Goal: Task Accomplishment & Management: Use online tool/utility

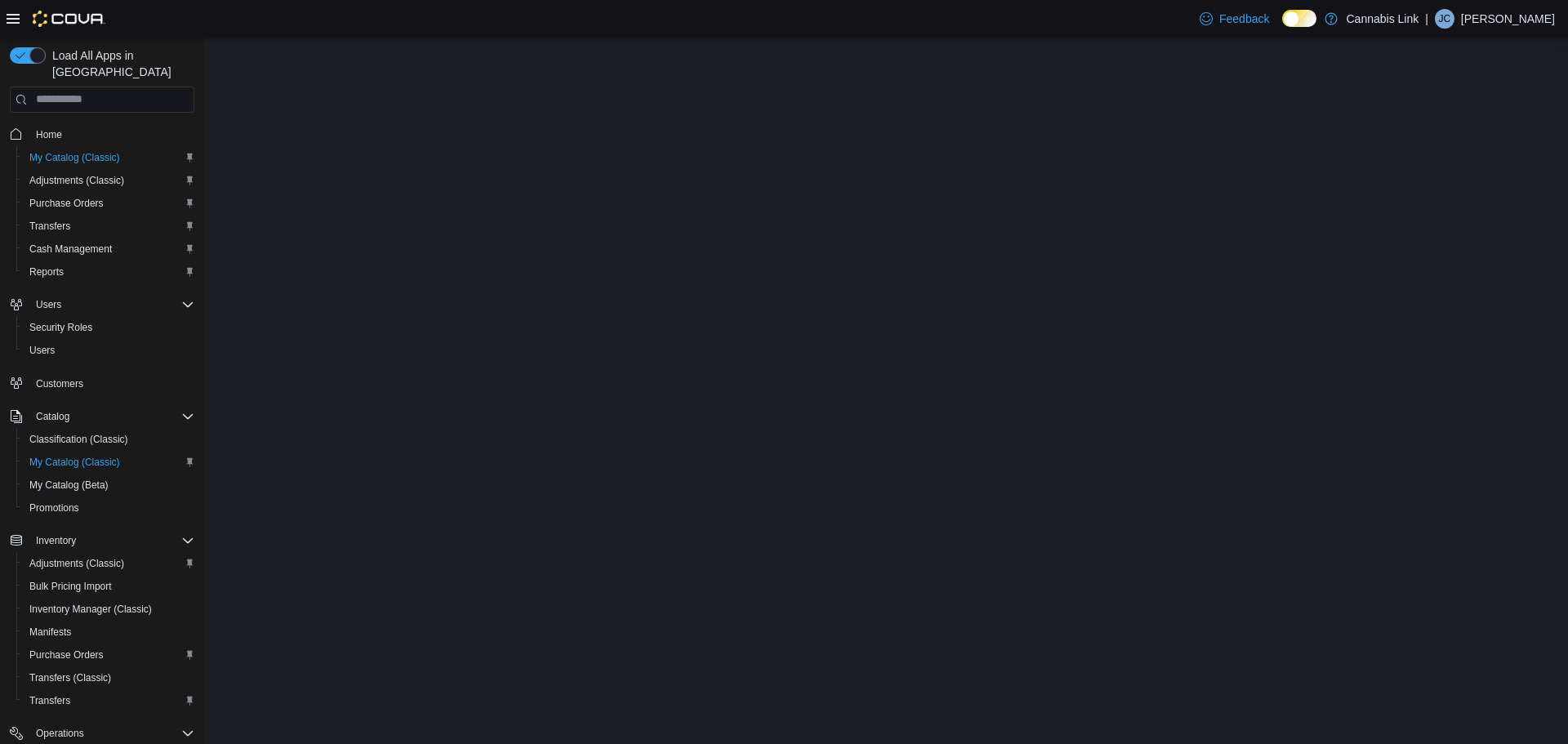
select select "**********"
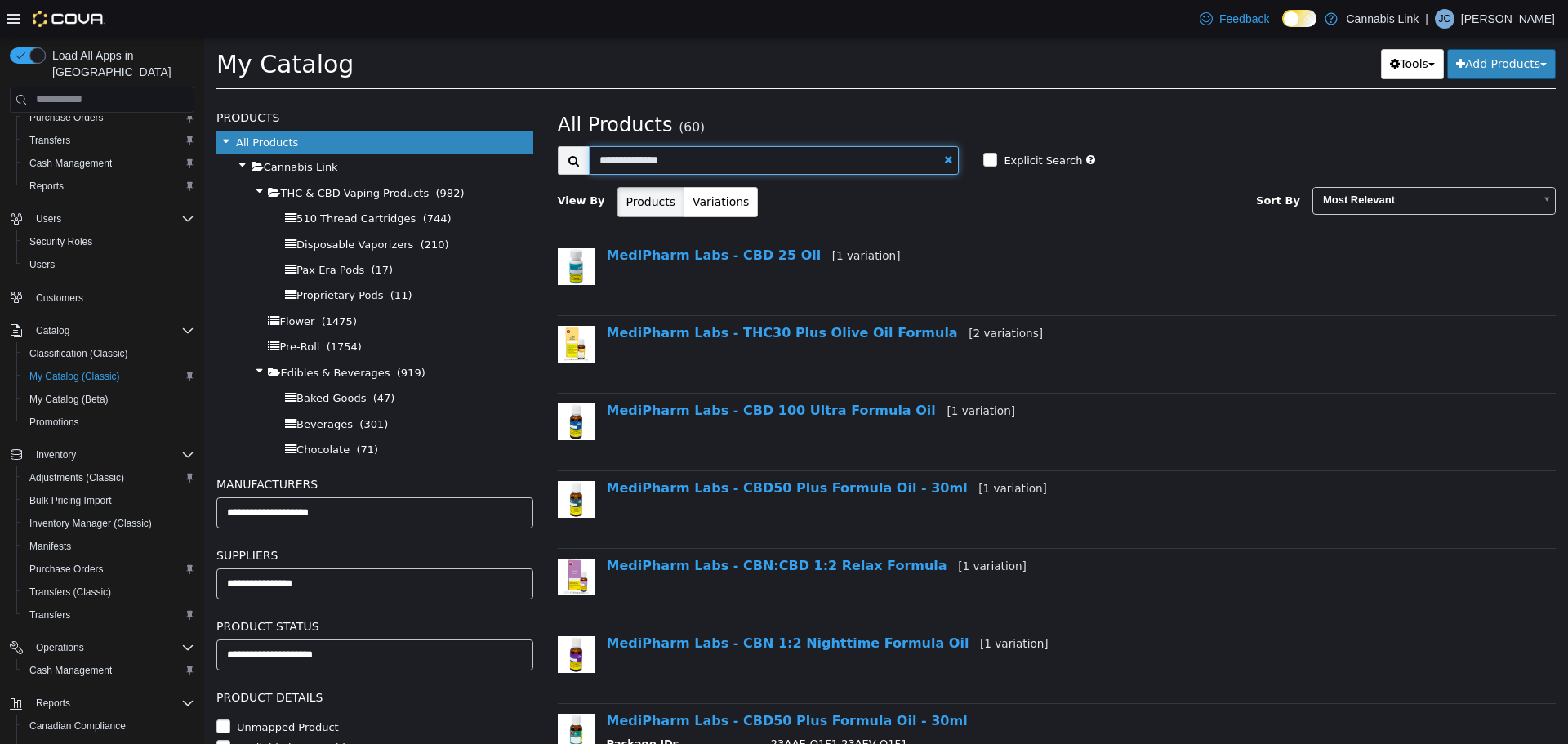
scroll to position [191, 0]
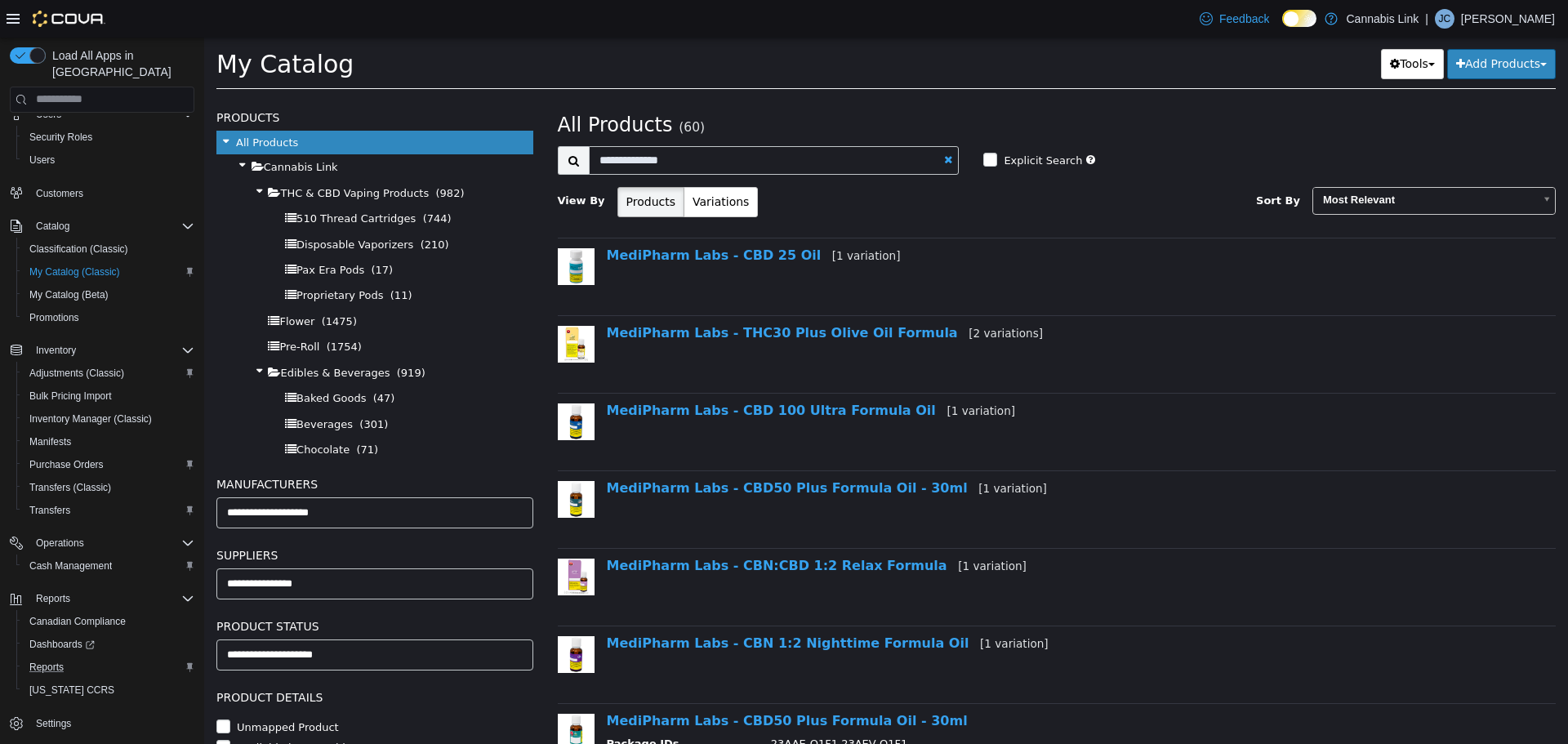
click at [74, 657] on div "Reports" at bounding box center [108, 667] width 171 height 20
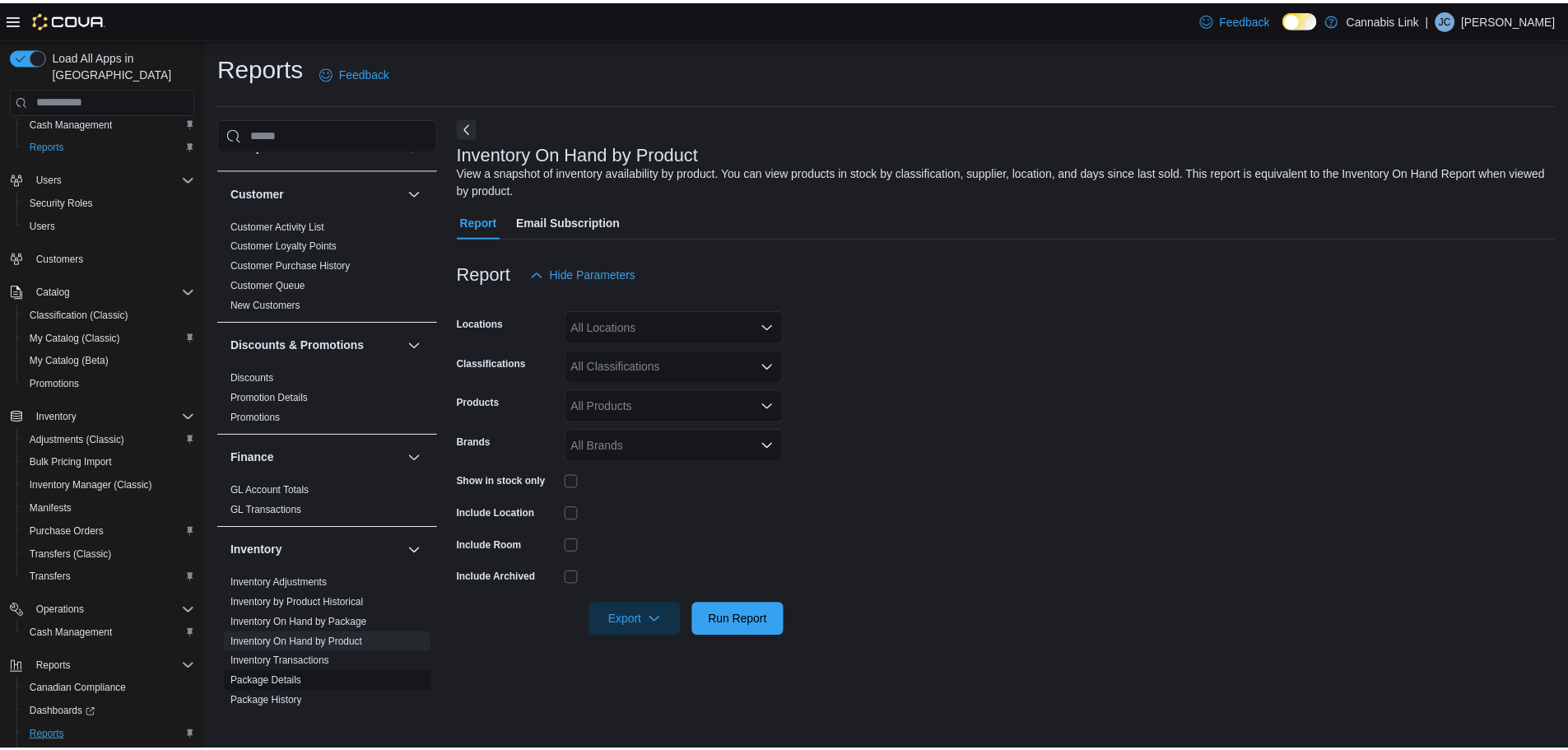
scroll to position [82, 0]
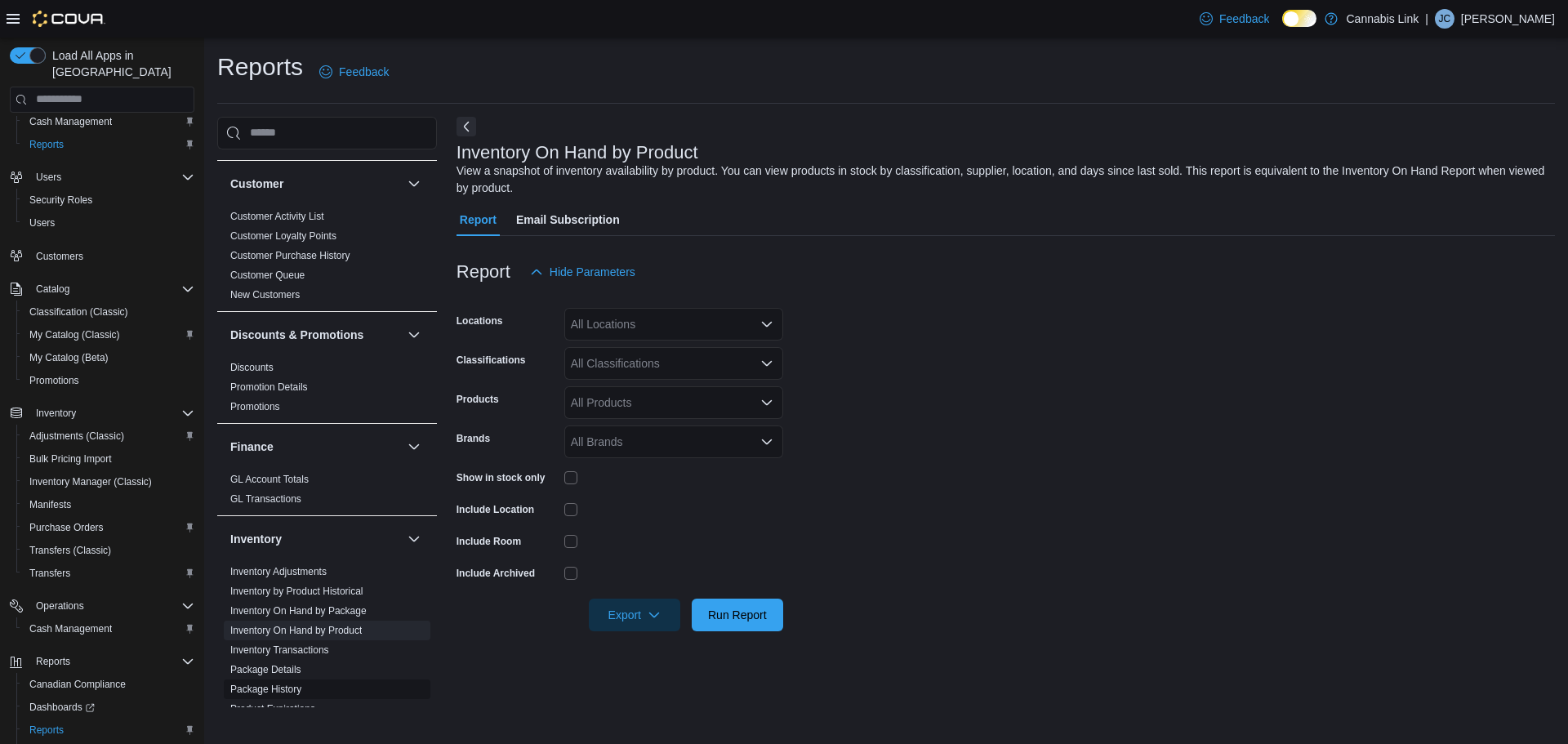
click at [313, 687] on span "Package History" at bounding box center [326, 689] width 207 height 20
click at [297, 687] on link "Package History" at bounding box center [266, 689] width 71 height 11
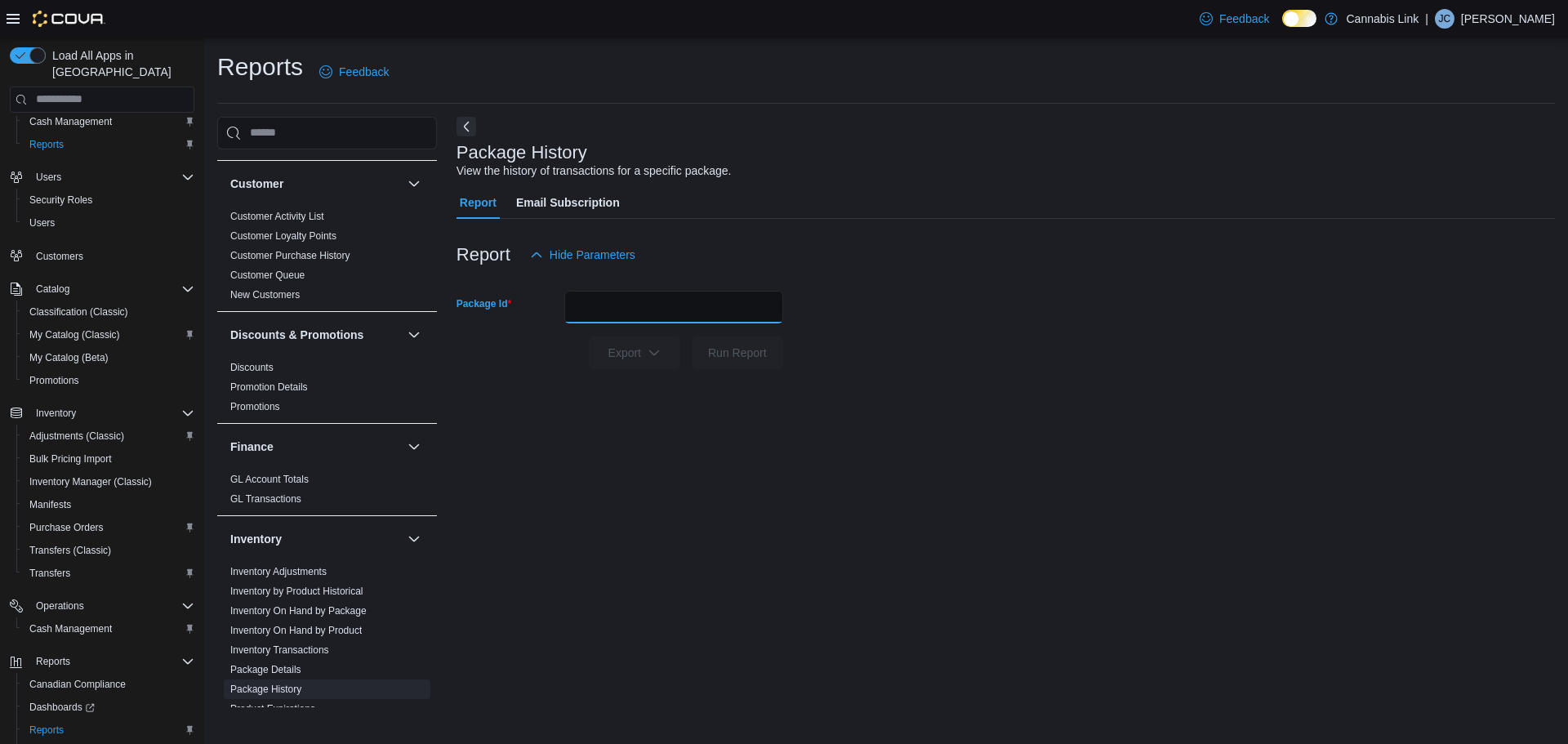
click at [604, 308] on input "Package Id" at bounding box center [674, 307] width 219 height 33
type input "*******"
click at [692, 337] on button "Run Report" at bounding box center [738, 353] width 92 height 33
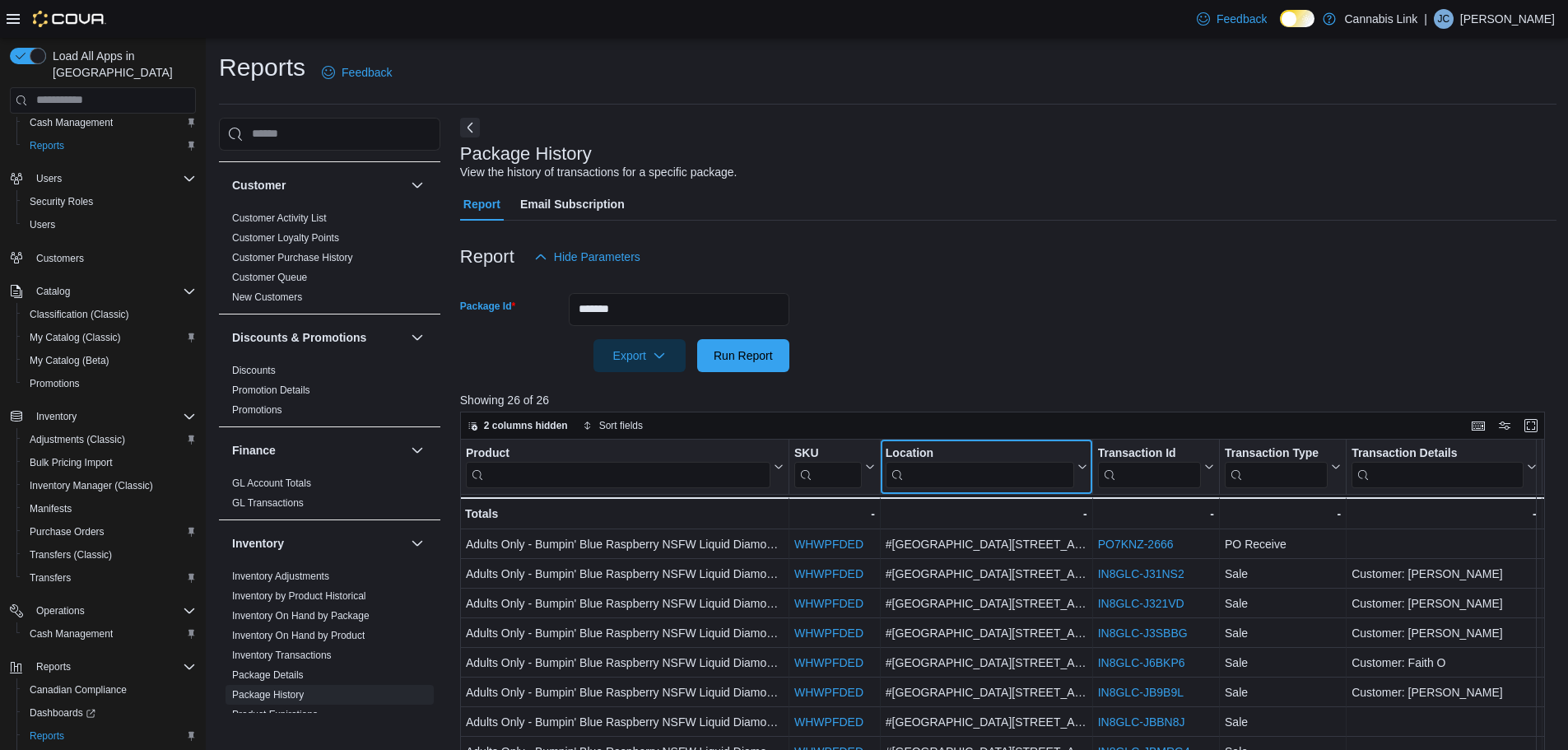
click at [962, 485] on input "search" at bounding box center [980, 474] width 188 height 26
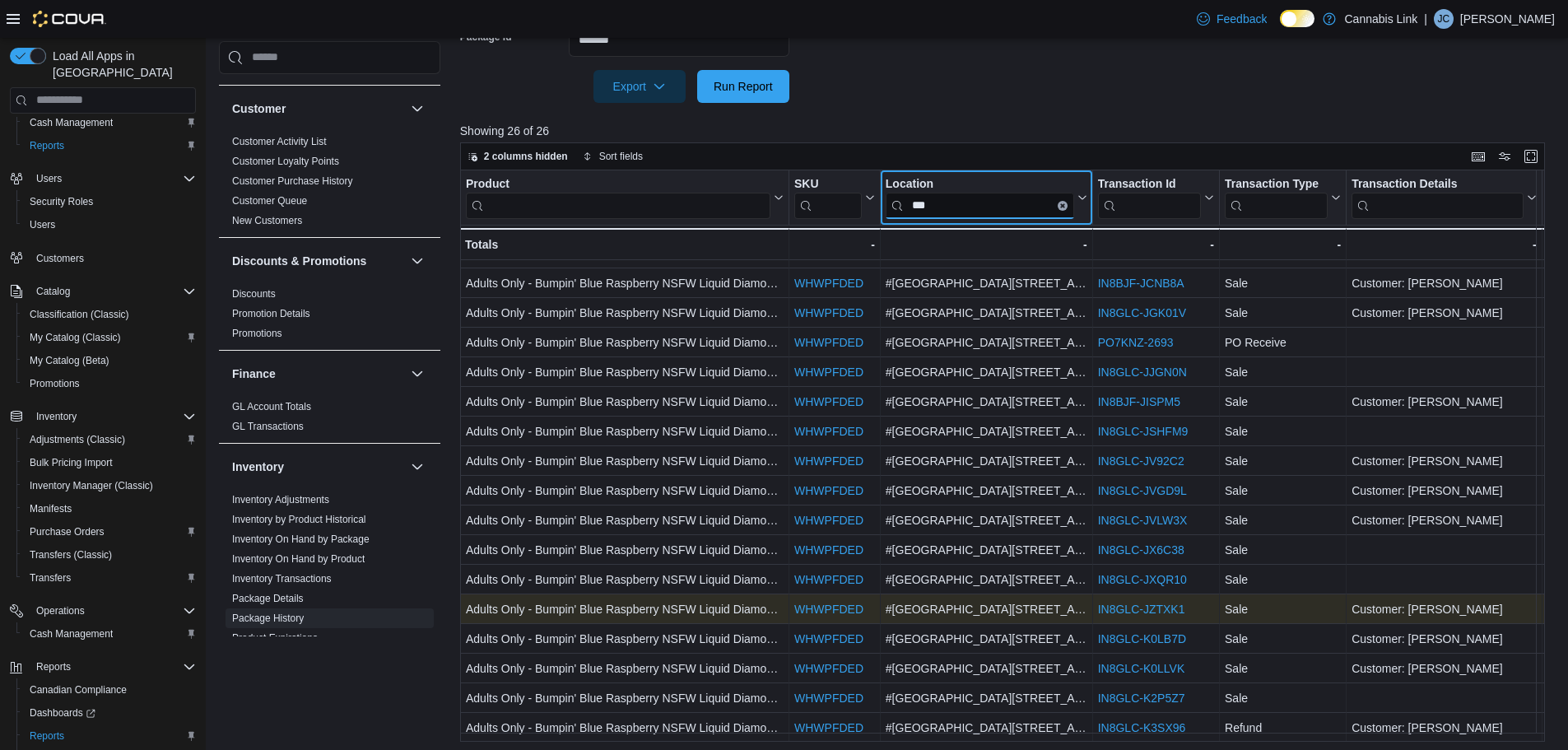
scroll to position [274, 0]
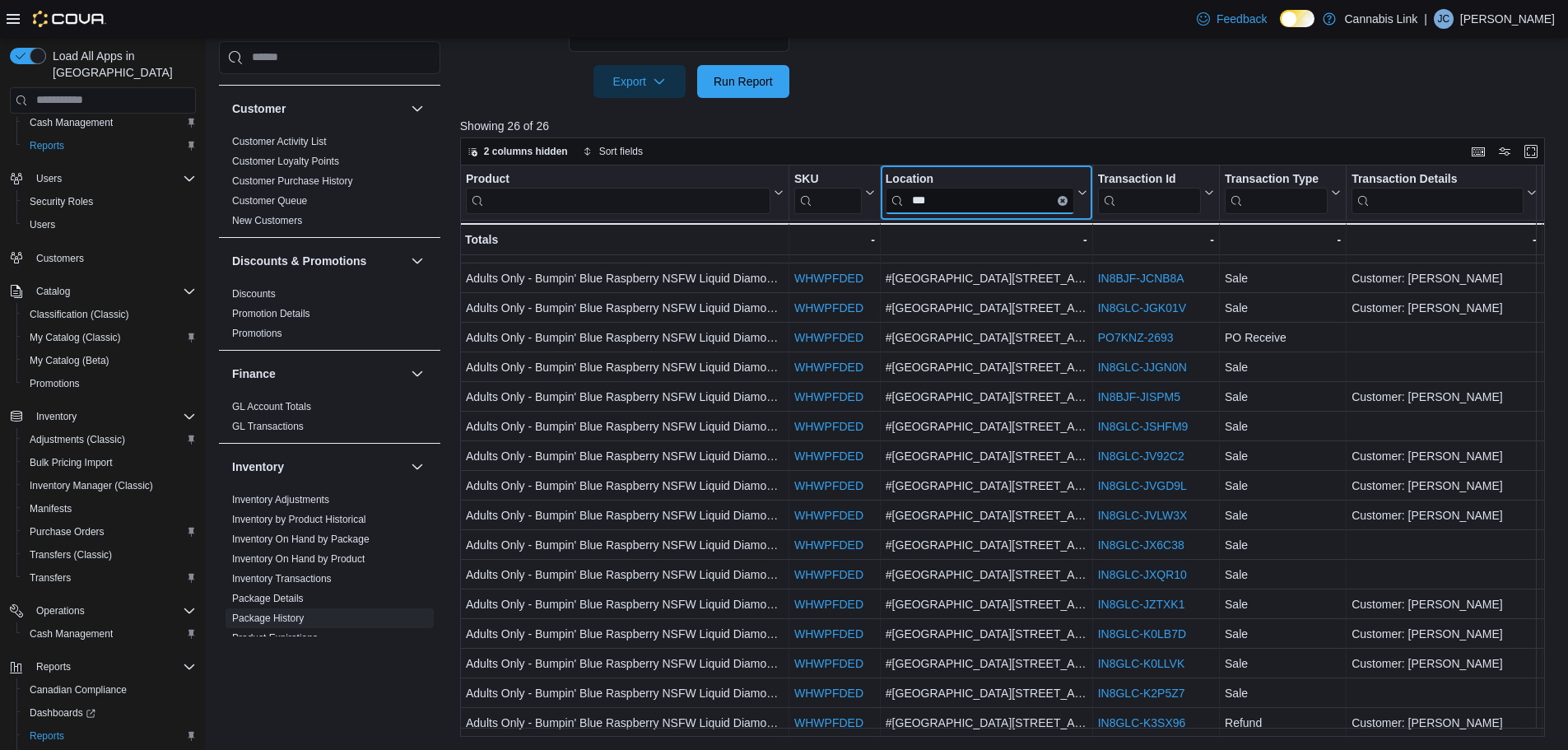
type input "***"
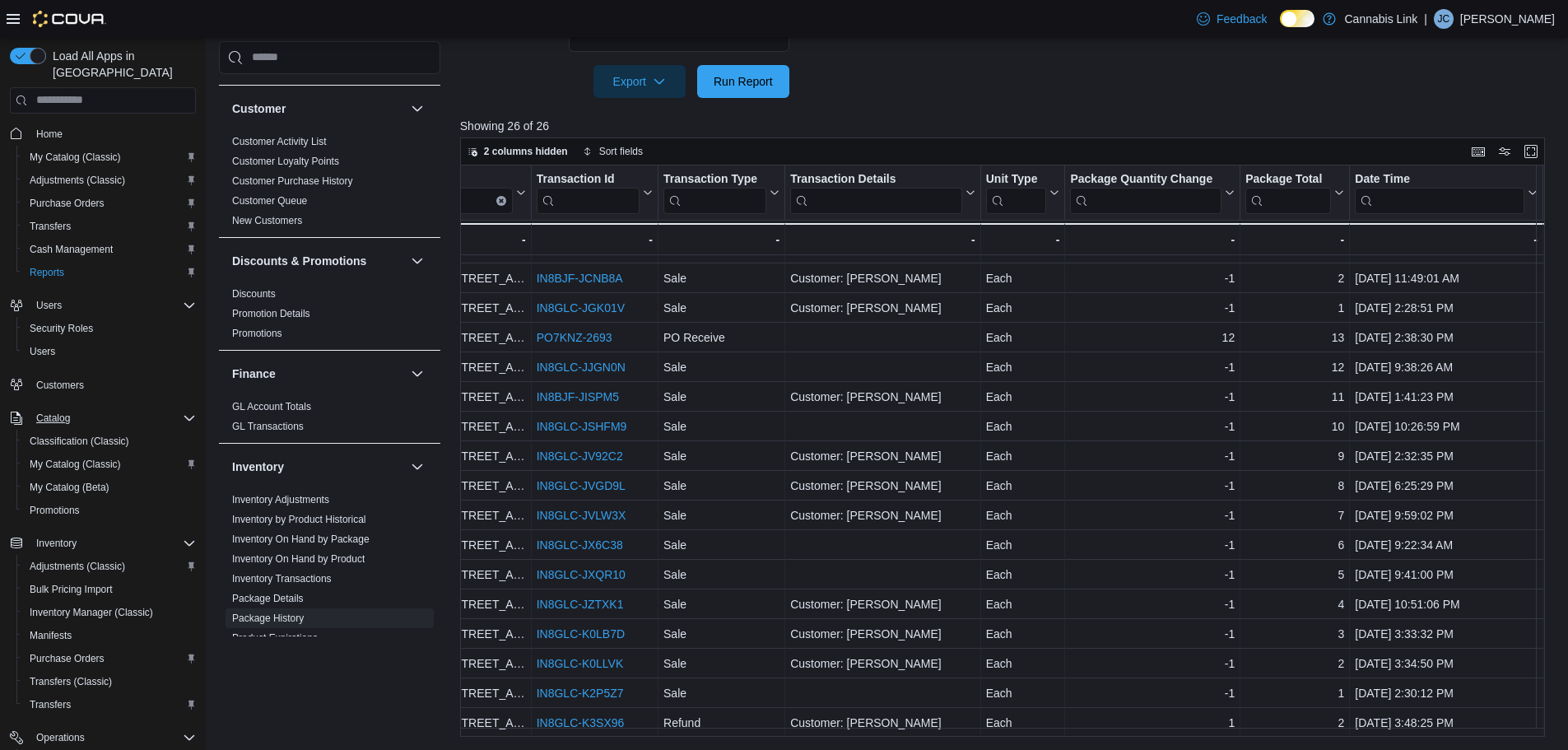
scroll to position [0, 0]
click at [93, 376] on span "Customers" at bounding box center [113, 387] width 167 height 21
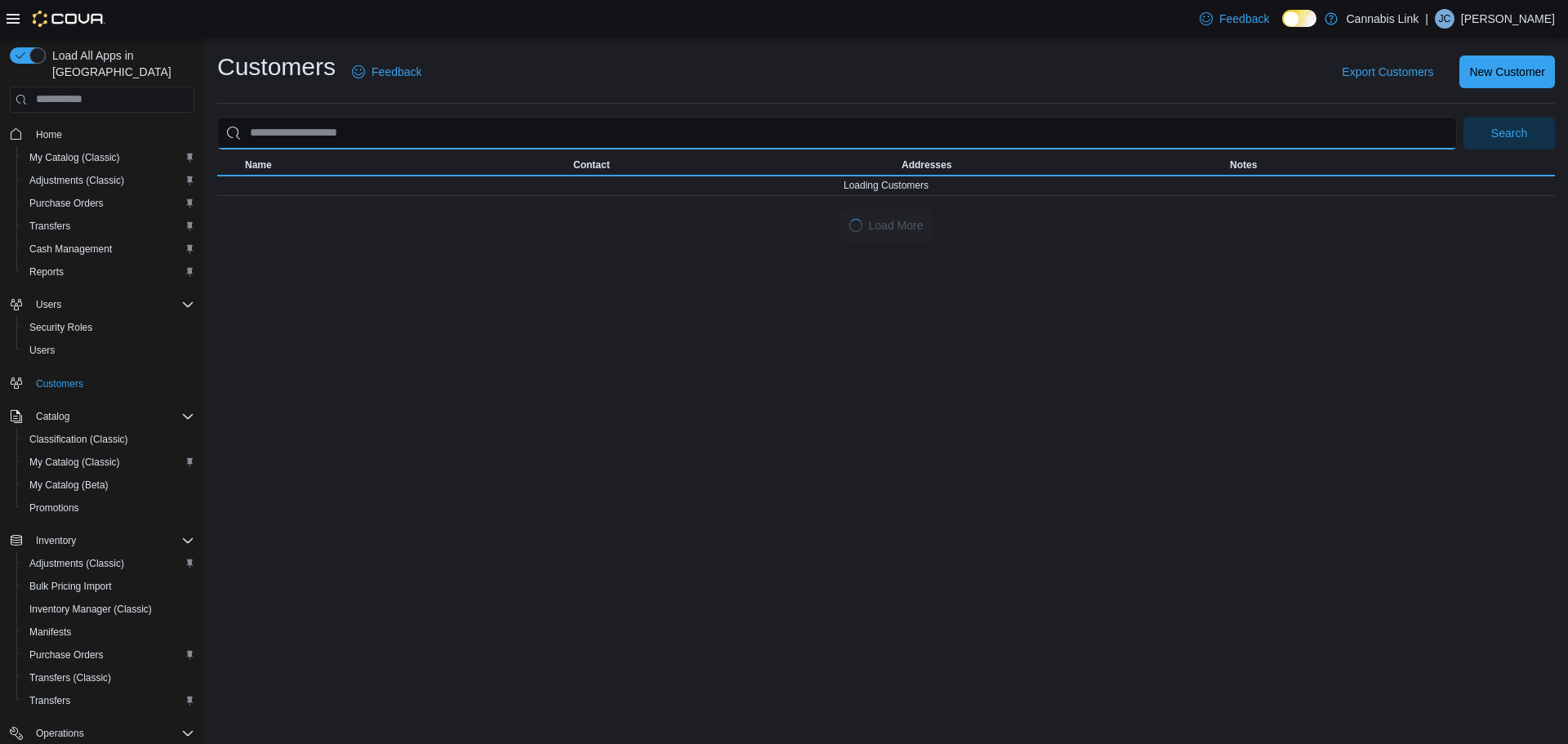
click at [526, 142] on input "search" at bounding box center [837, 133] width 1240 height 33
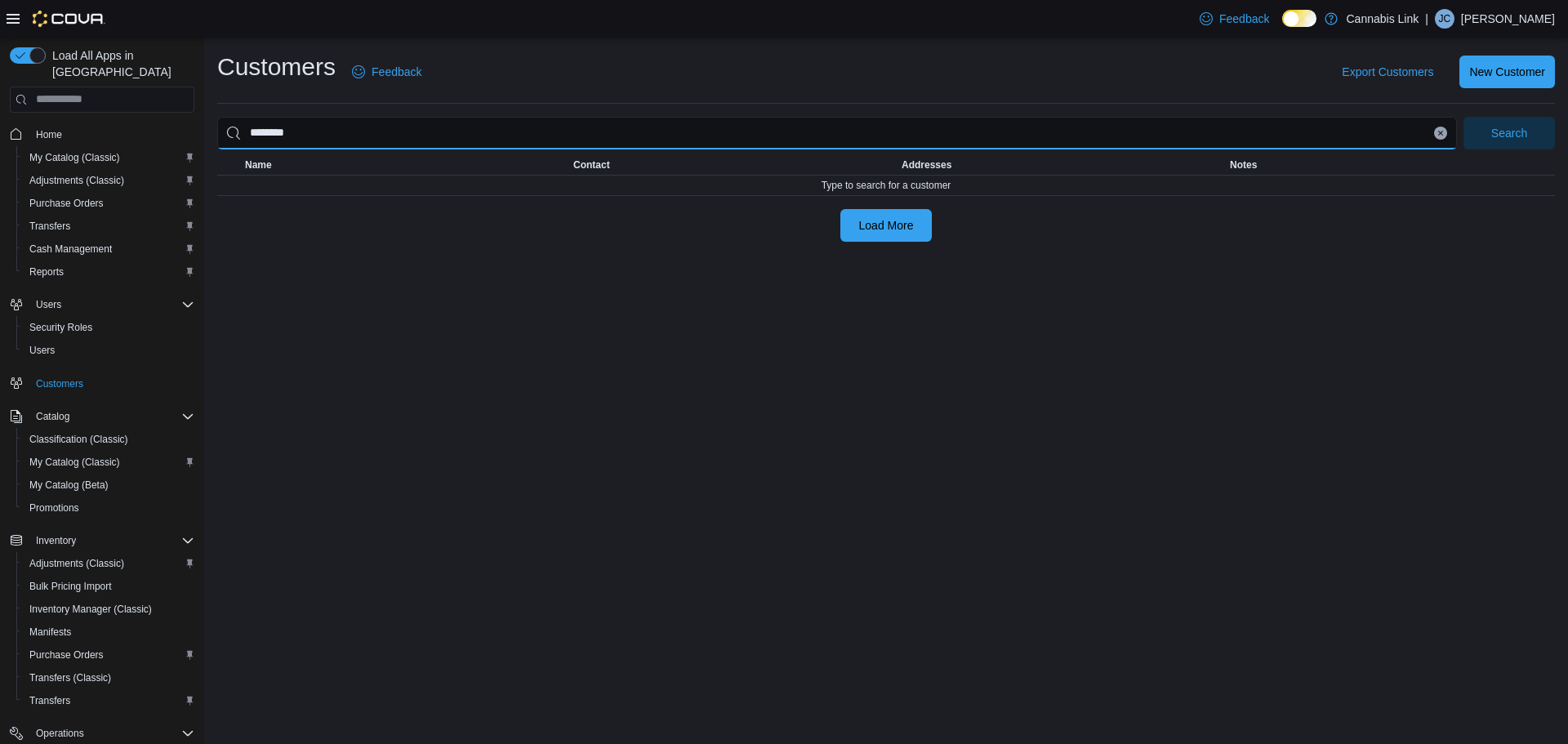
type input "********"
click at [1463, 117] on button "Search" at bounding box center [1509, 133] width 92 height 33
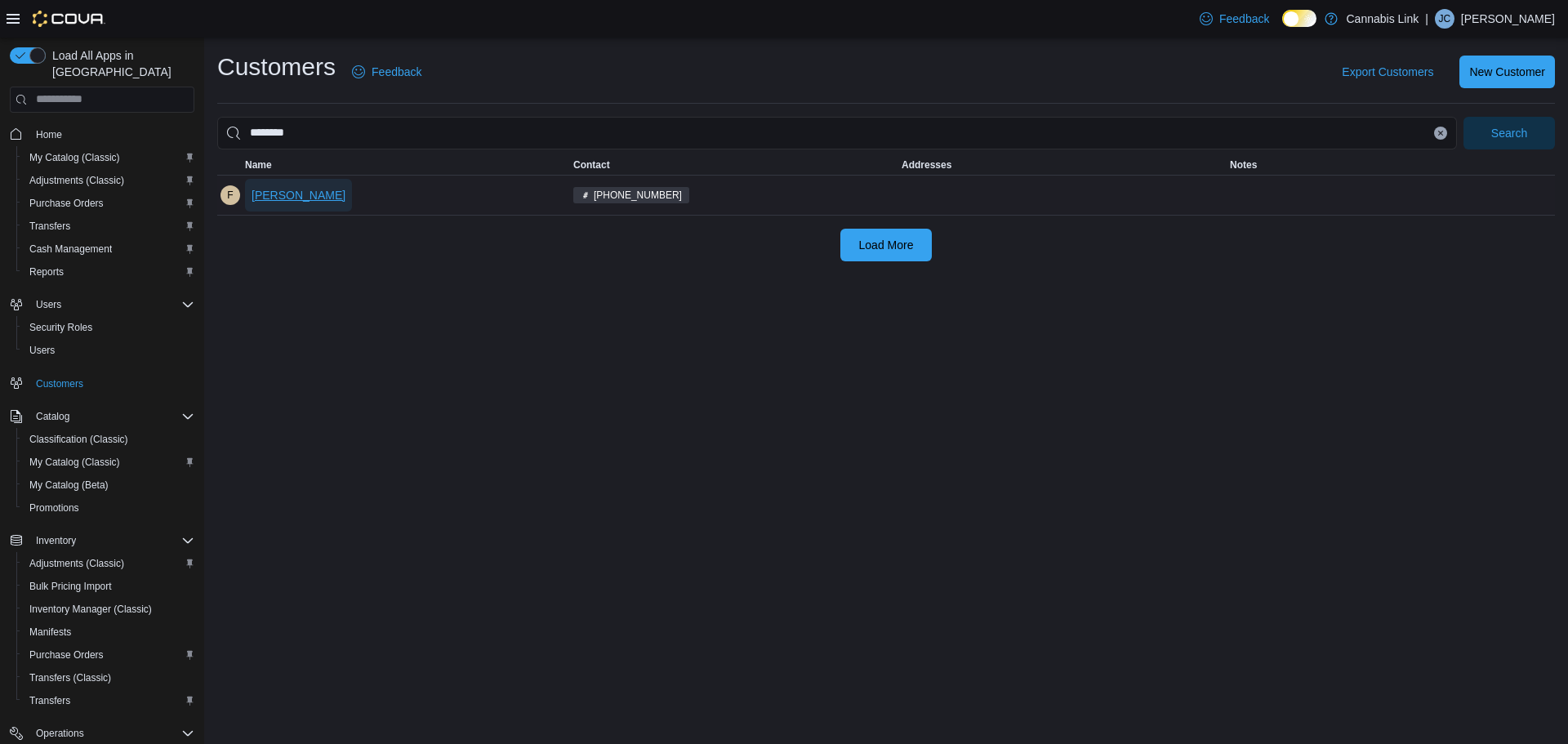
click at [290, 184] on span "[PERSON_NAME]" at bounding box center [298, 196] width 94 height 33
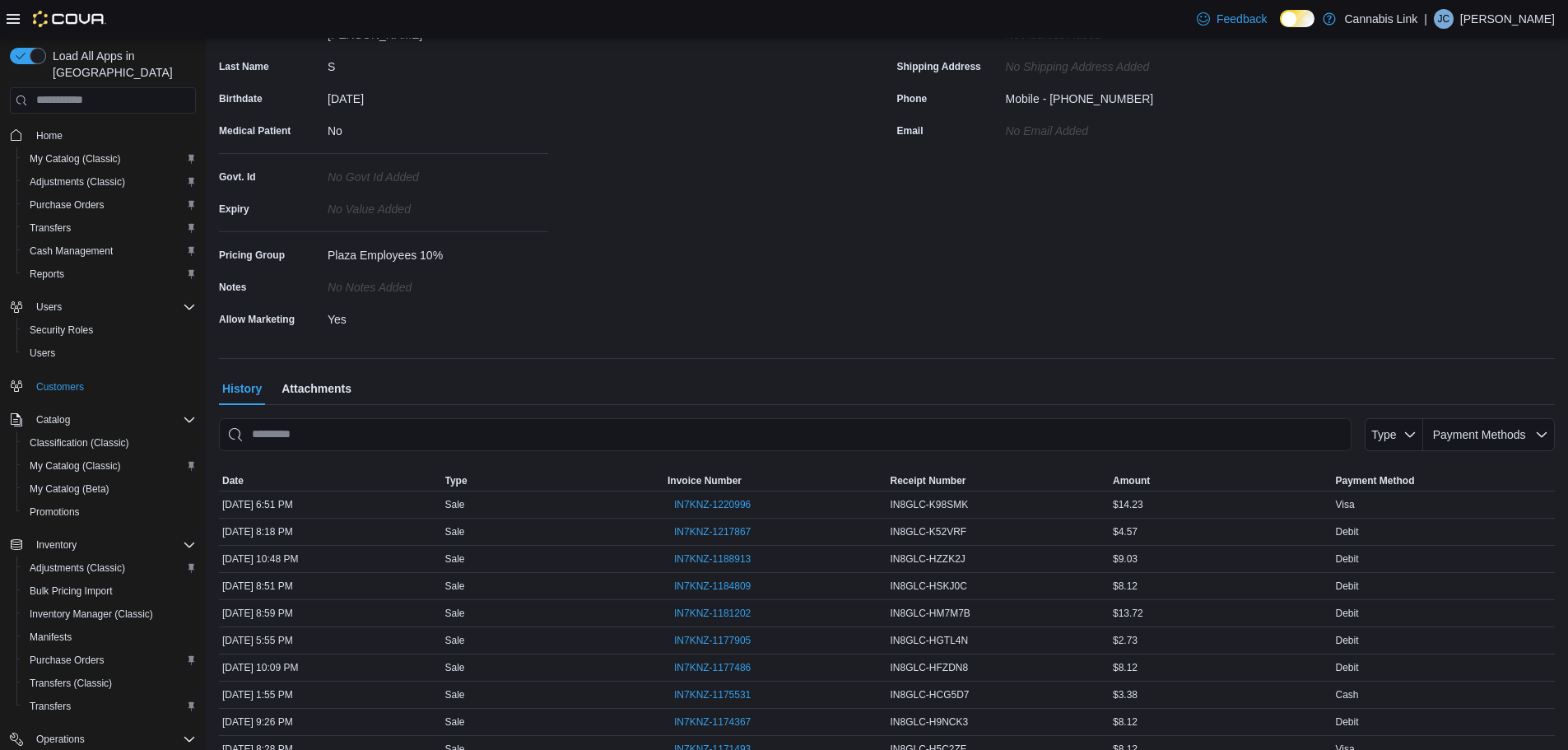
scroll to position [247, 0]
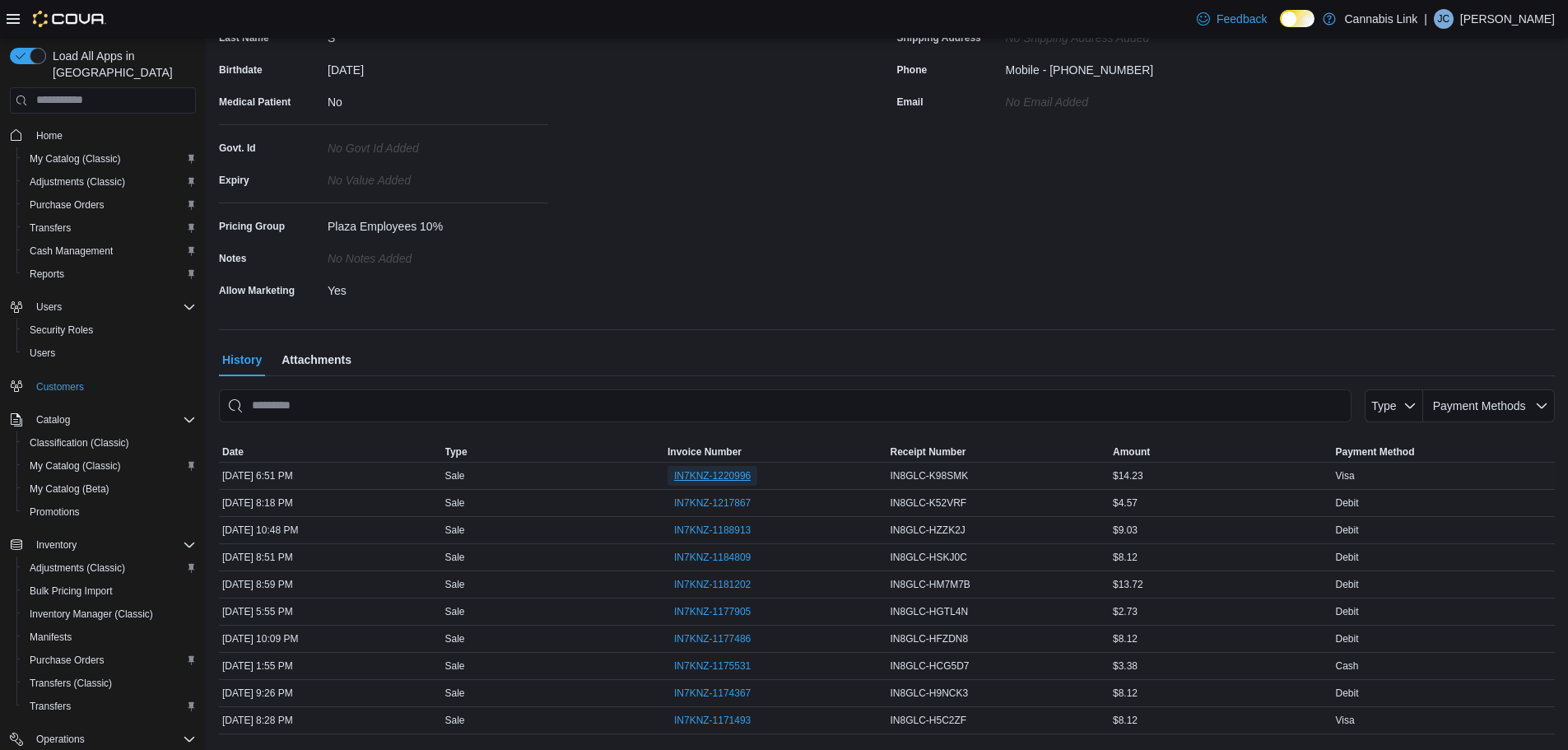
click at [698, 481] on span "IN7KNZ-1220996" at bounding box center [712, 476] width 77 height 13
click at [726, 514] on div "IN7KNZ-1217867" at bounding box center [776, 503] width 223 height 26
click at [722, 499] on span "IN7KNZ-1217867" at bounding box center [712, 503] width 77 height 13
click at [720, 522] on span "IN7KNZ-1188913" at bounding box center [712, 530] width 77 height 20
click at [700, 554] on span "IN7KNZ-1184809" at bounding box center [712, 557] width 77 height 13
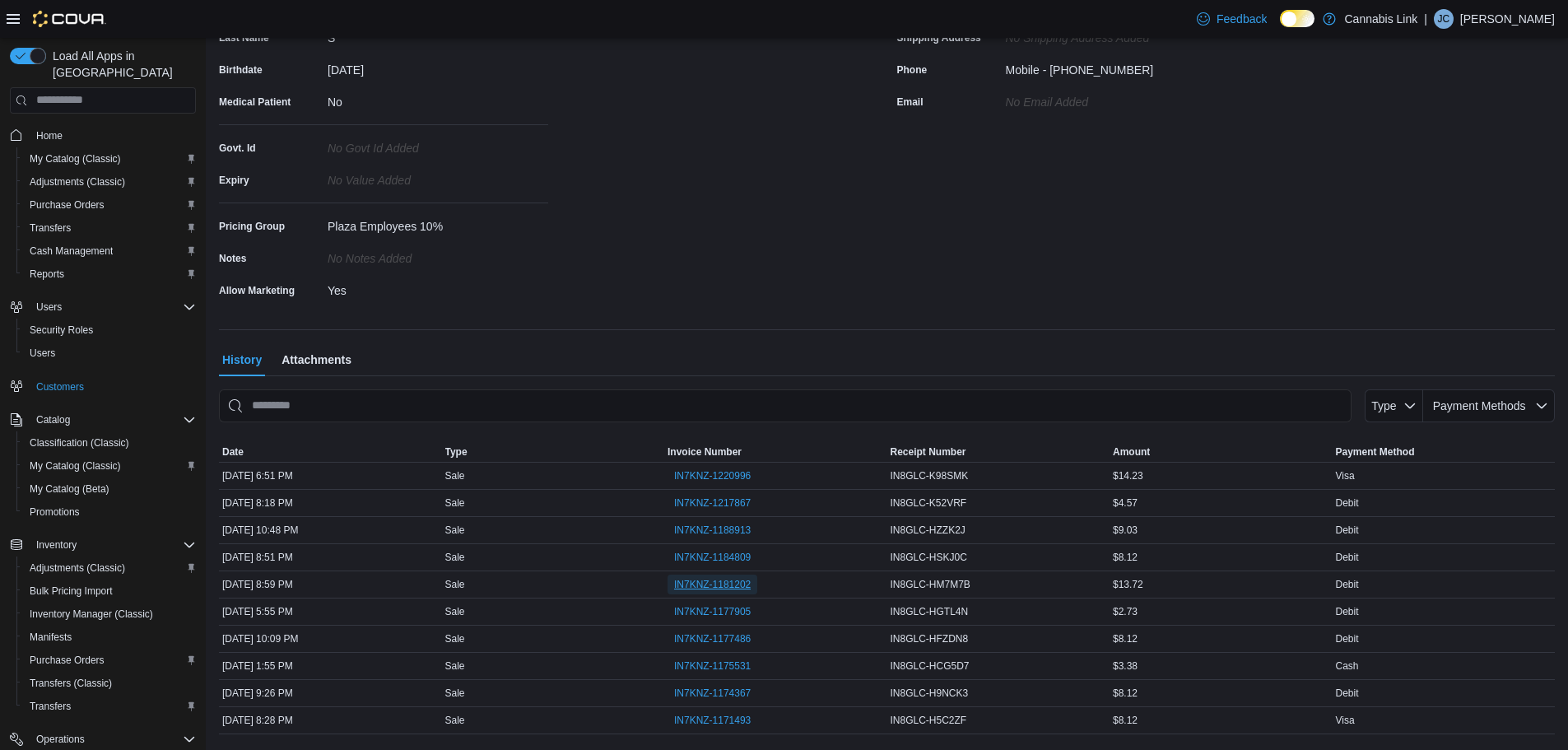
click at [706, 581] on span "IN7KNZ-1181202" at bounding box center [712, 584] width 77 height 13
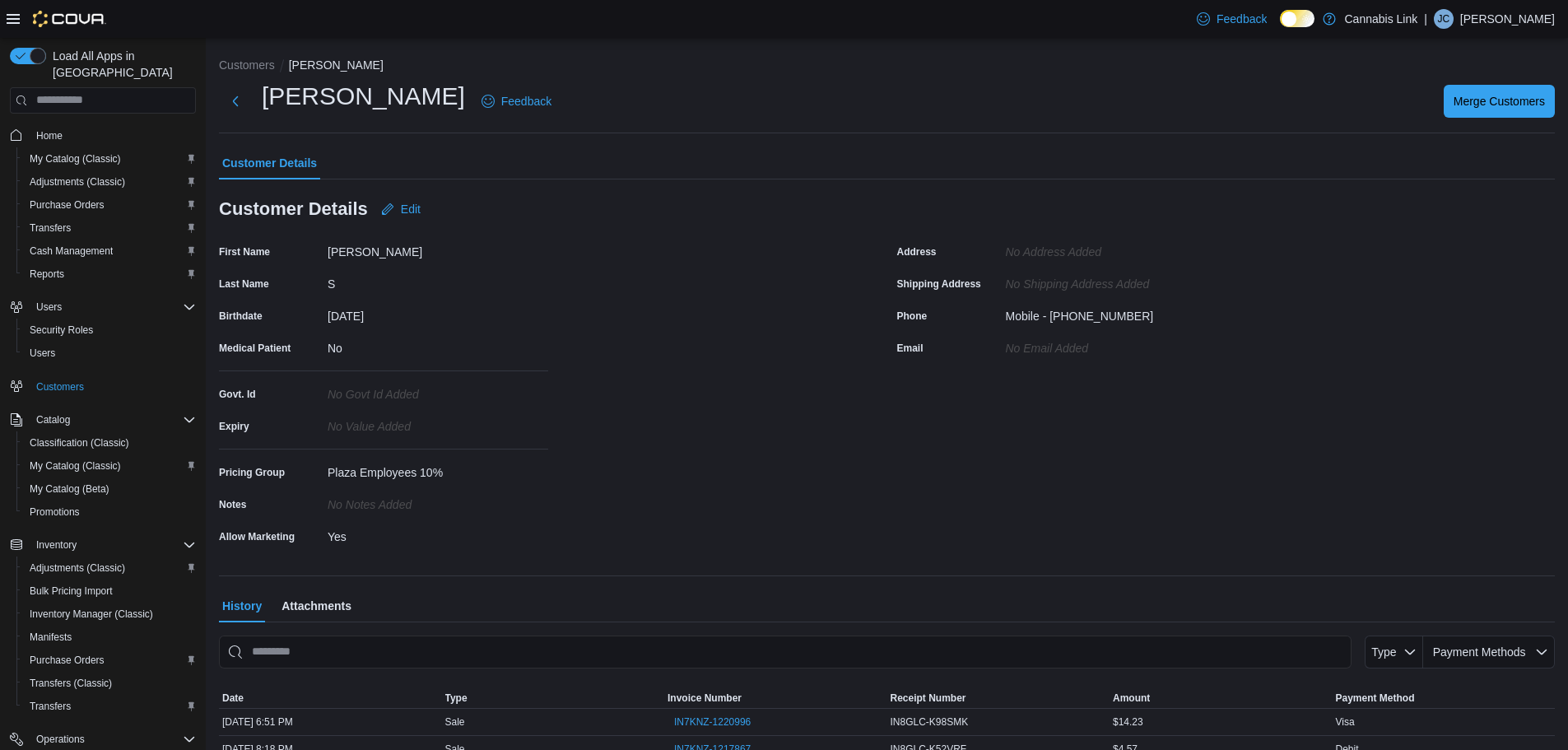
scroll to position [0, 0]
